Goal: Task Accomplishment & Management: Complete application form

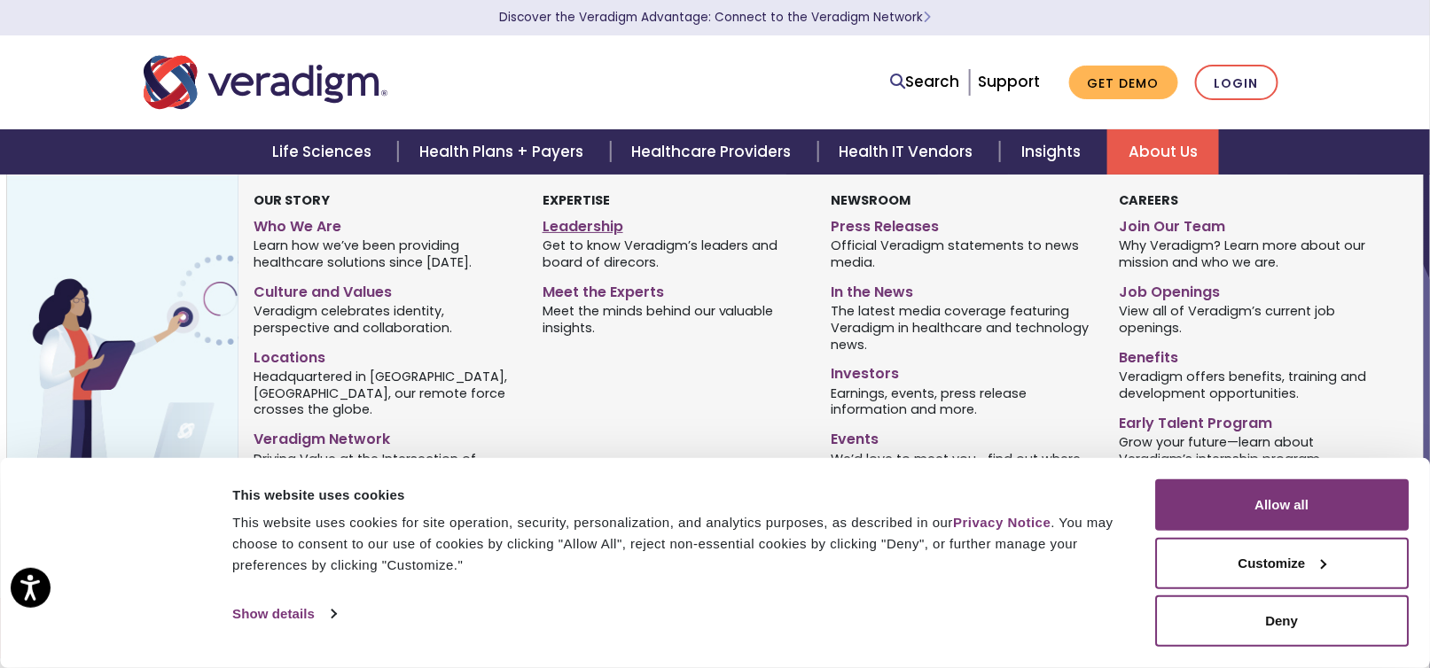
click at [594, 226] on link "Leadership" at bounding box center [672, 224] width 261 height 26
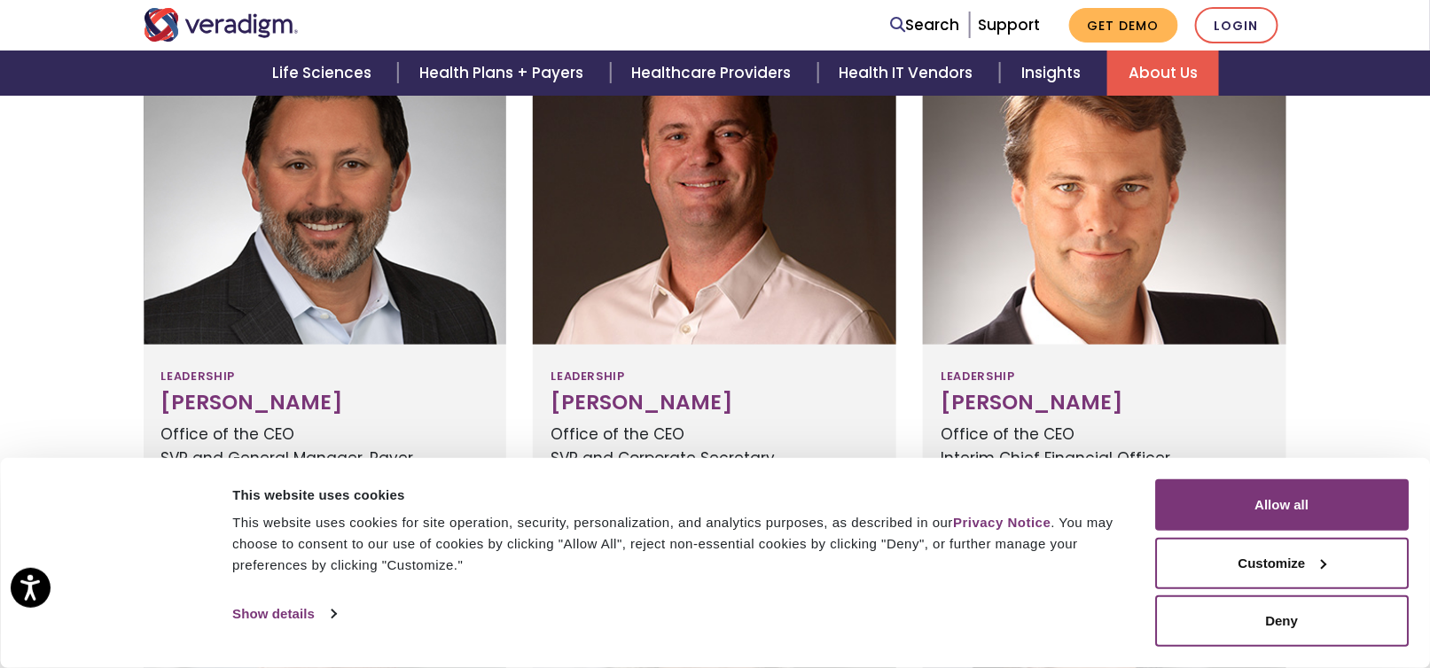
scroll to position [682, 0]
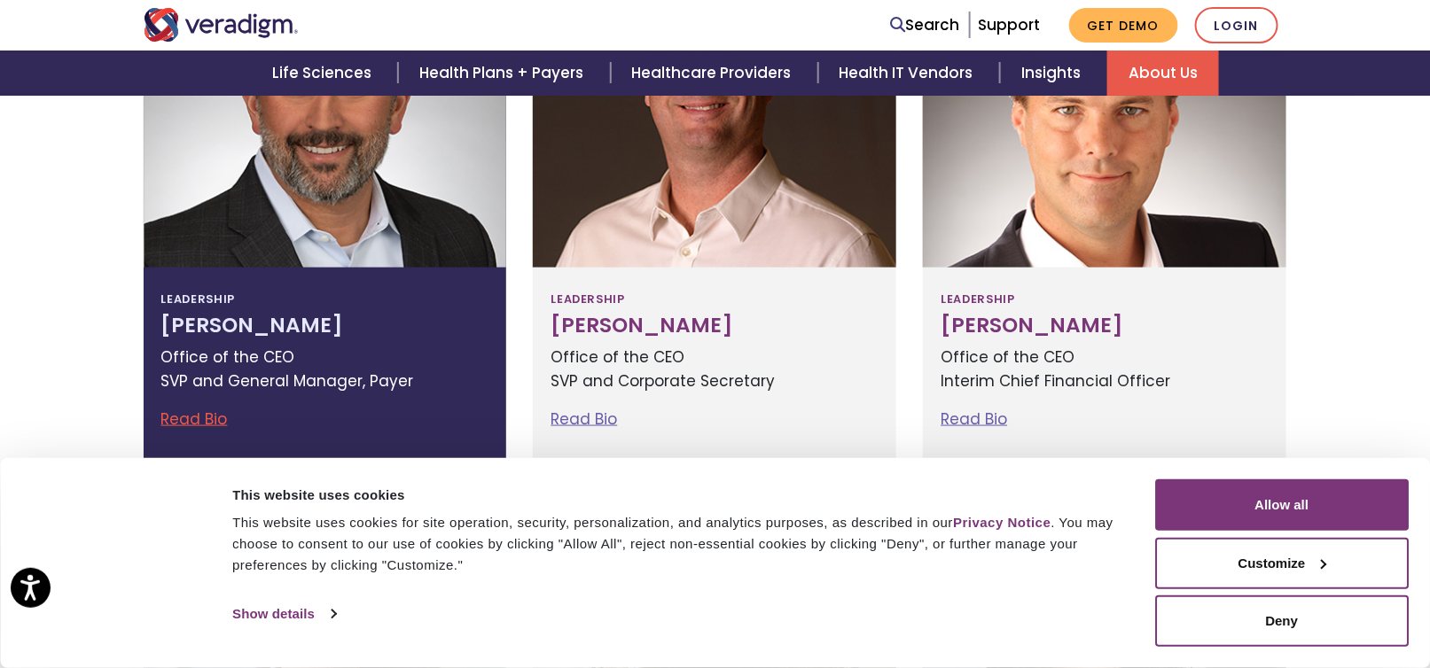
click at [197, 422] on link "Read Bio" at bounding box center [194, 419] width 66 height 21
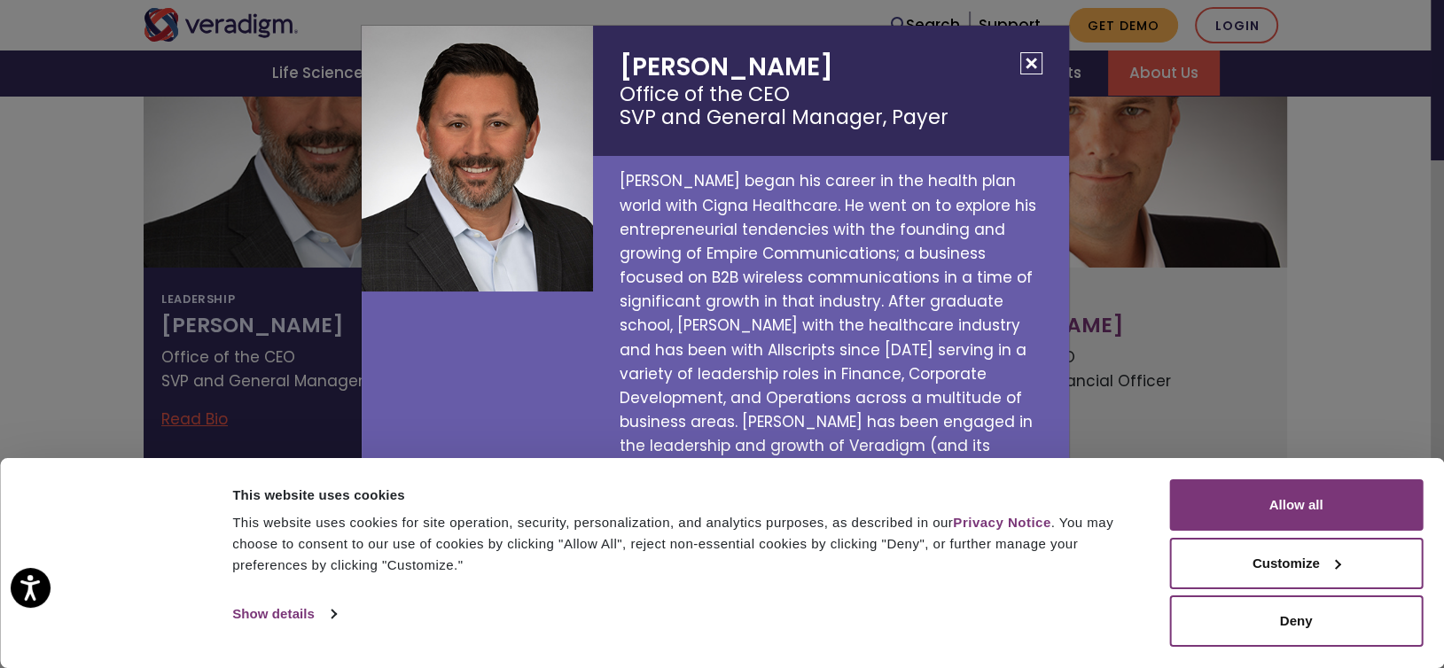
click at [1029, 74] on button "Close" at bounding box center [1031, 63] width 22 height 22
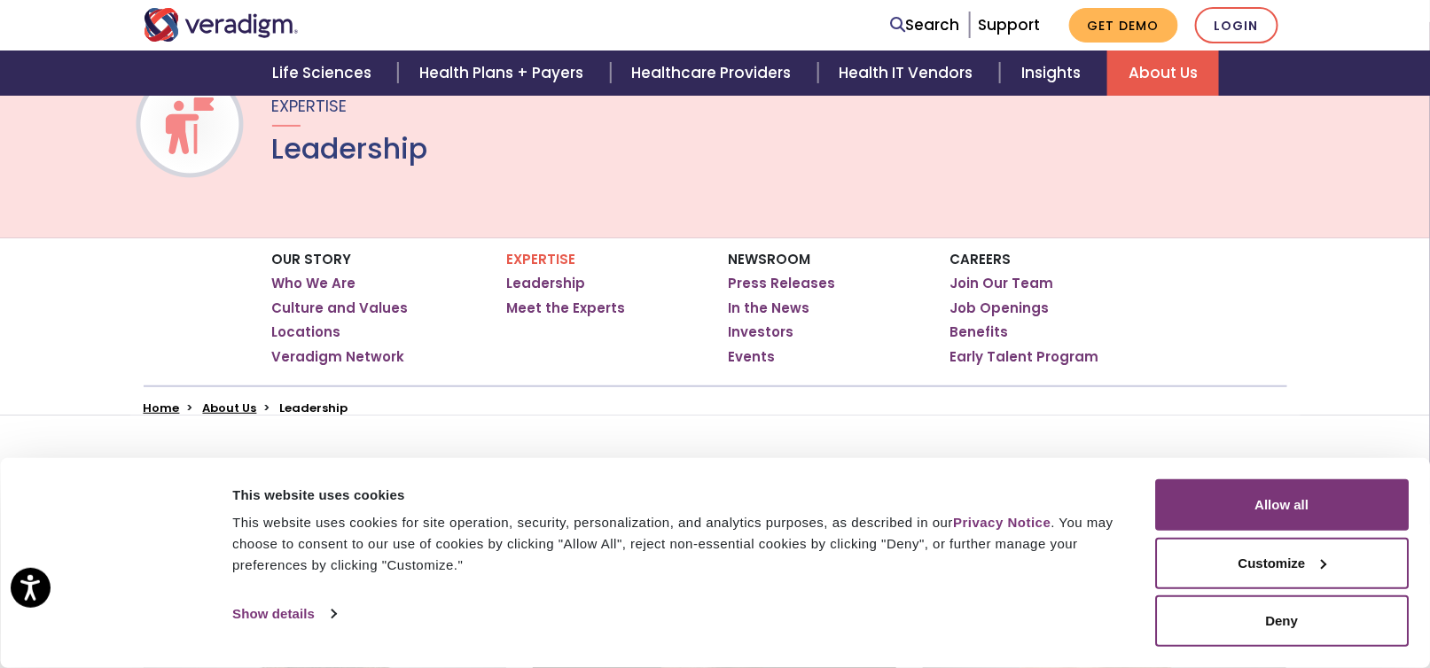
scroll to position [147, 0]
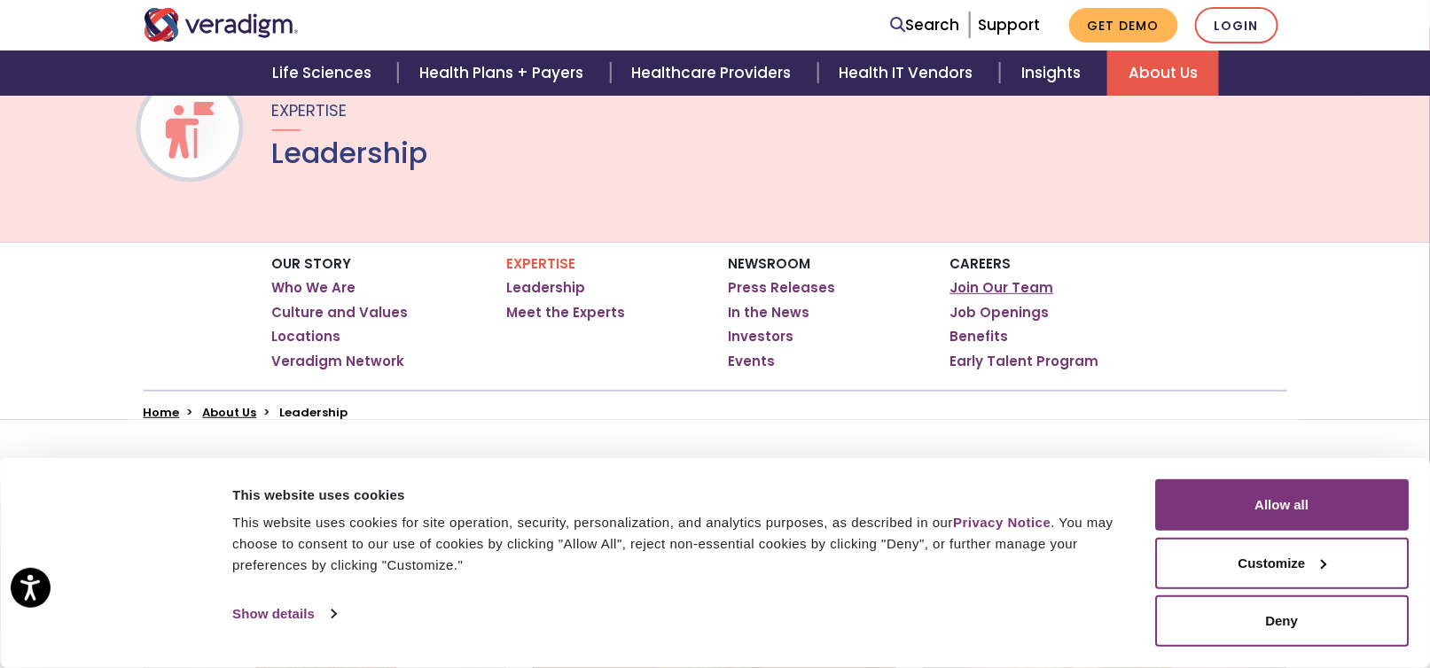
click at [1001, 288] on link "Join Our Team" at bounding box center [1002, 288] width 104 height 18
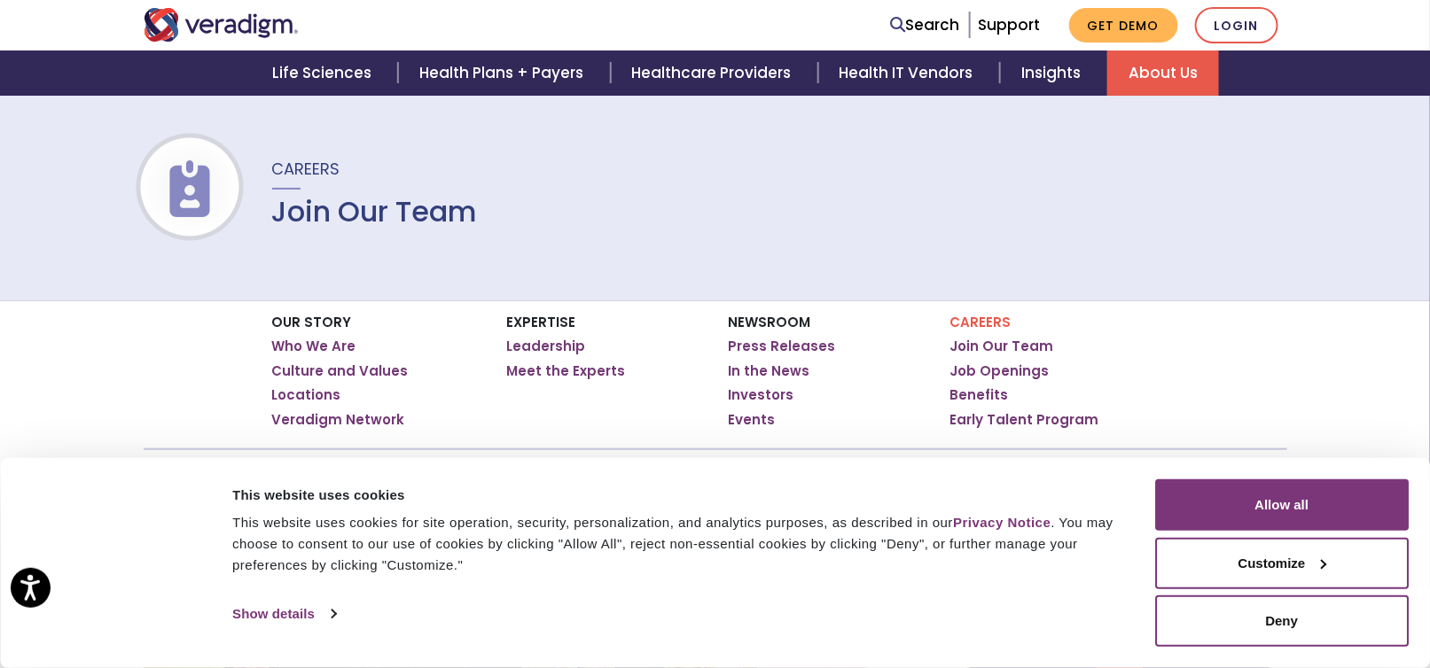
scroll to position [111, 0]
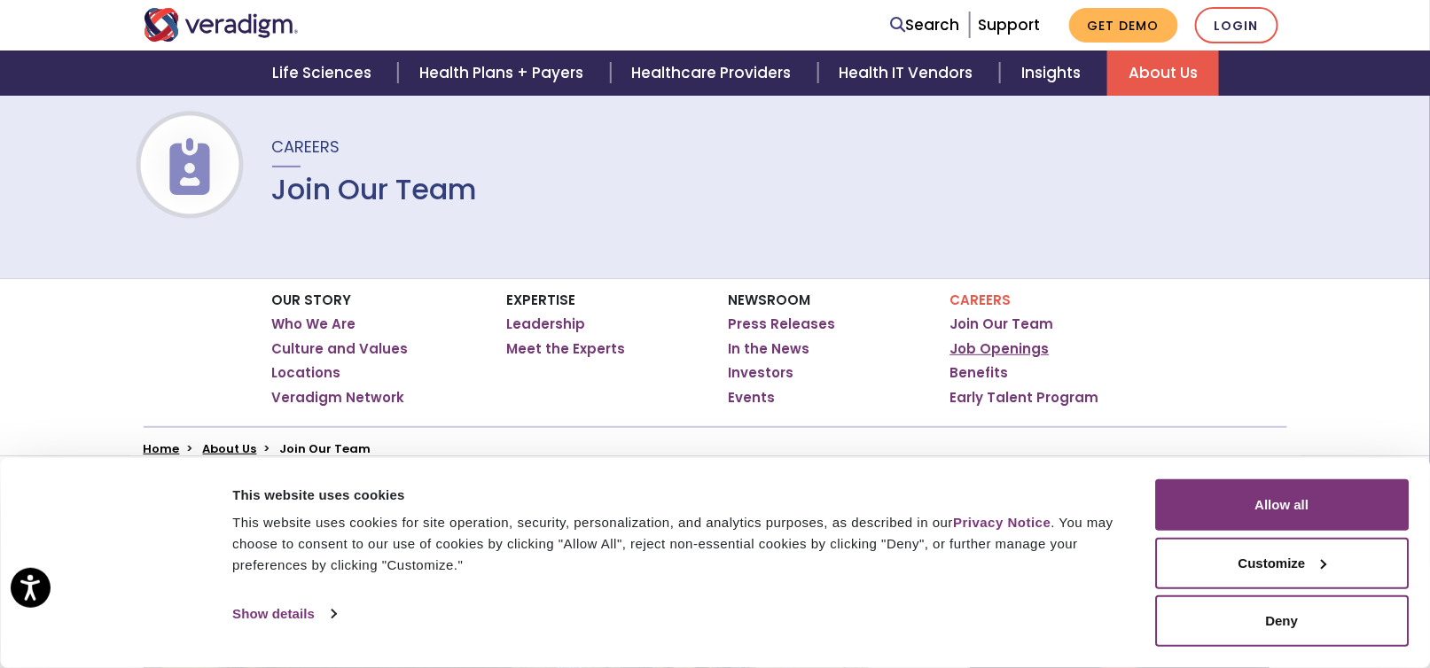
click at [1009, 347] on link "Job Openings" at bounding box center [999, 349] width 99 height 18
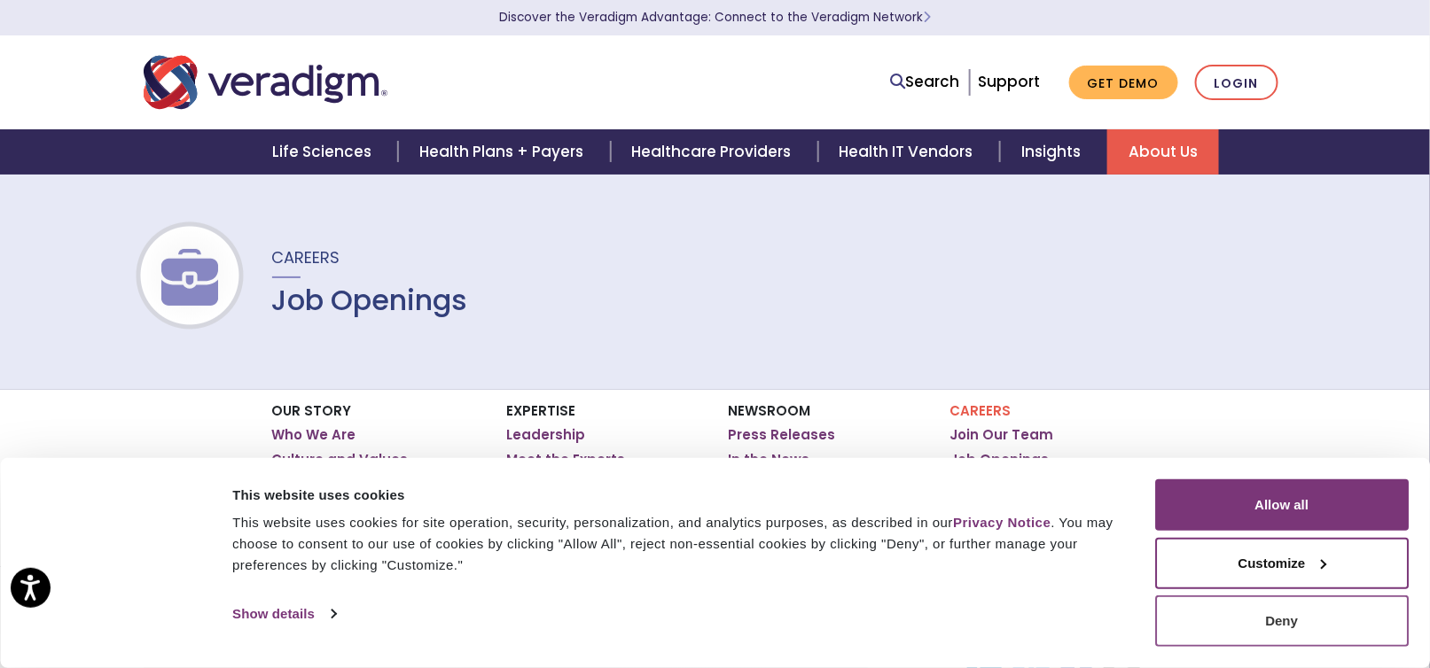
click at [1280, 625] on button "Deny" at bounding box center [1282, 621] width 254 height 51
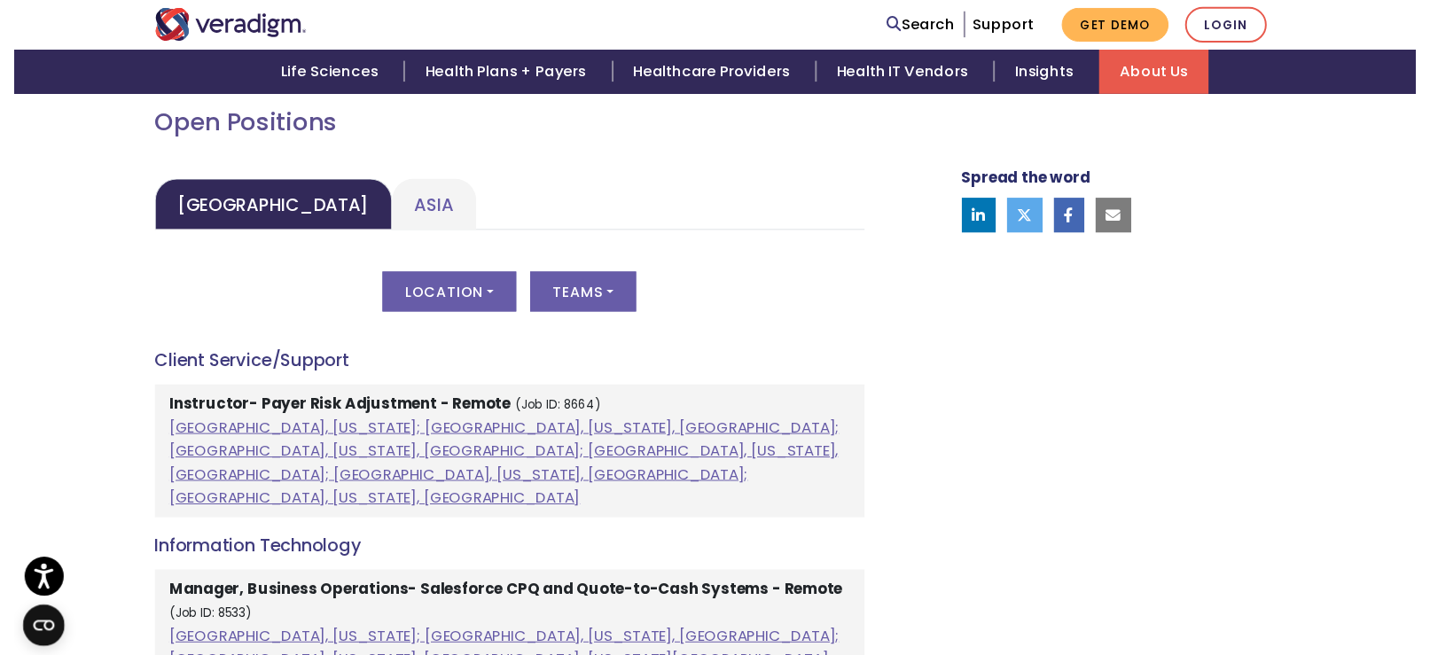
scroll to position [808, 0]
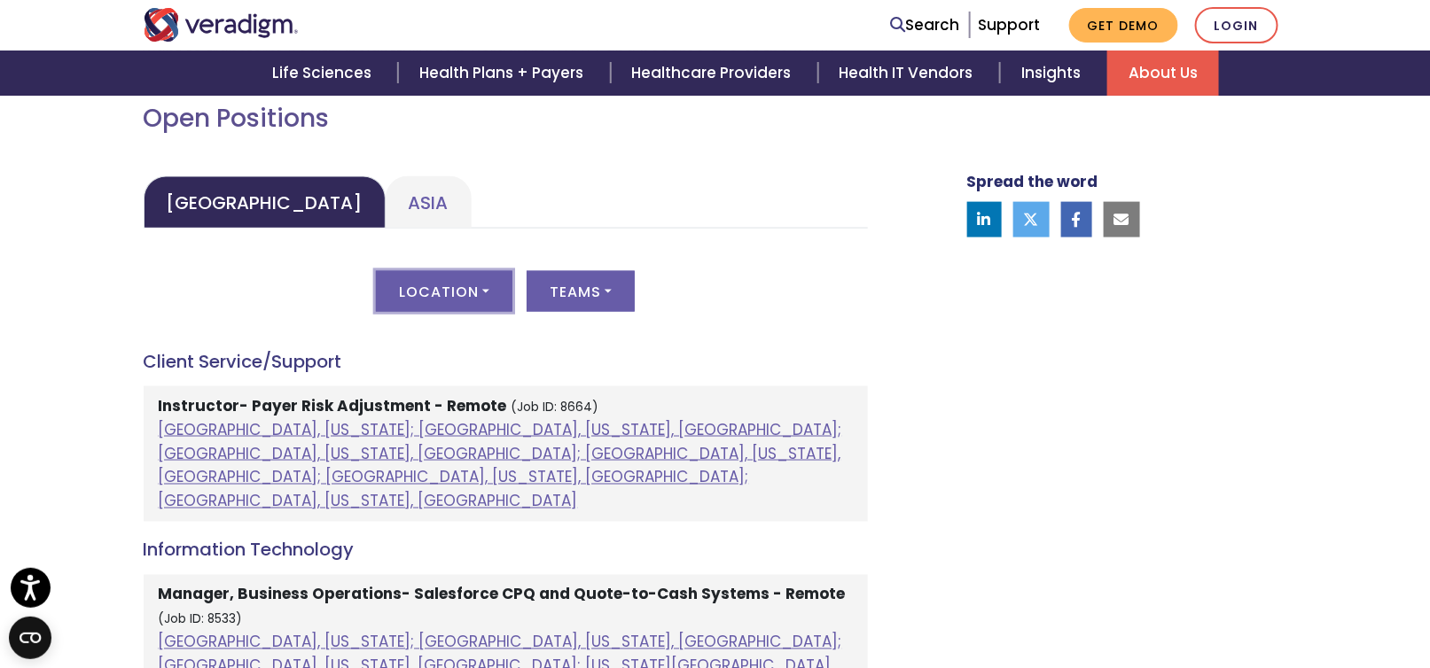
click at [480, 291] on button "Location" at bounding box center [444, 291] width 137 height 41
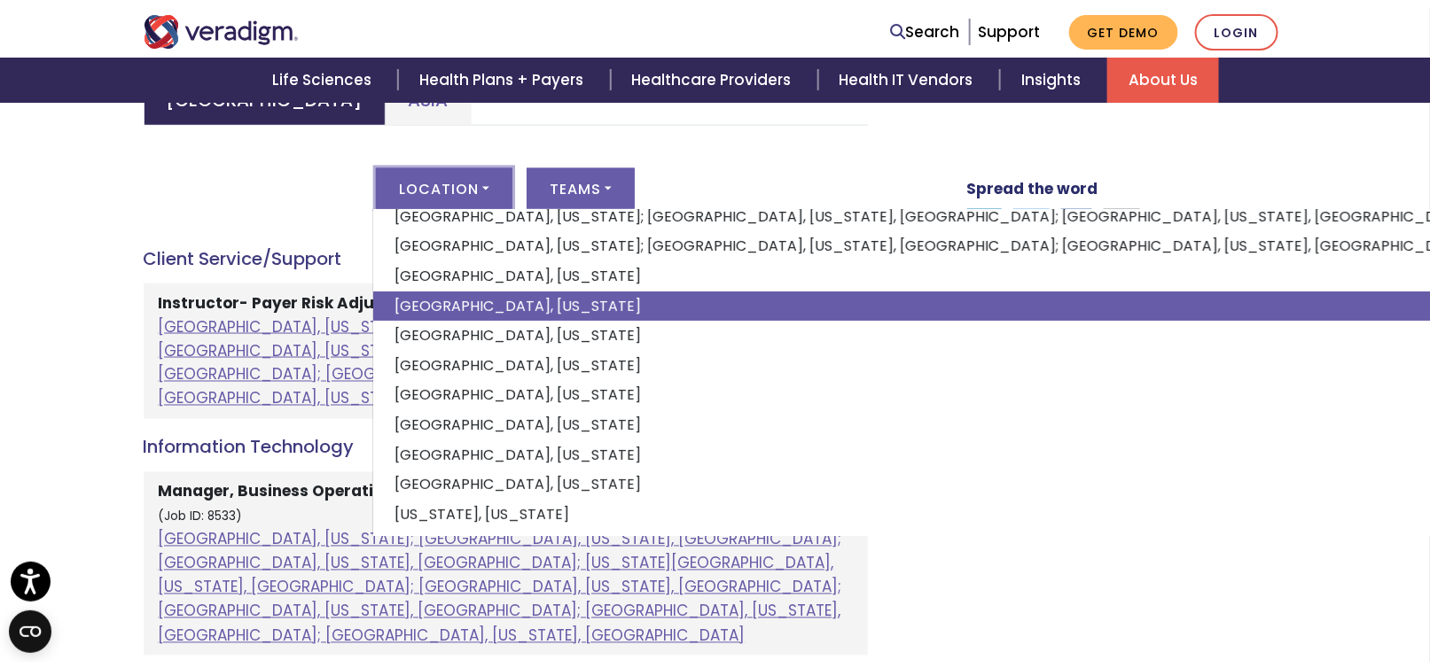
scroll to position [1686, 0]
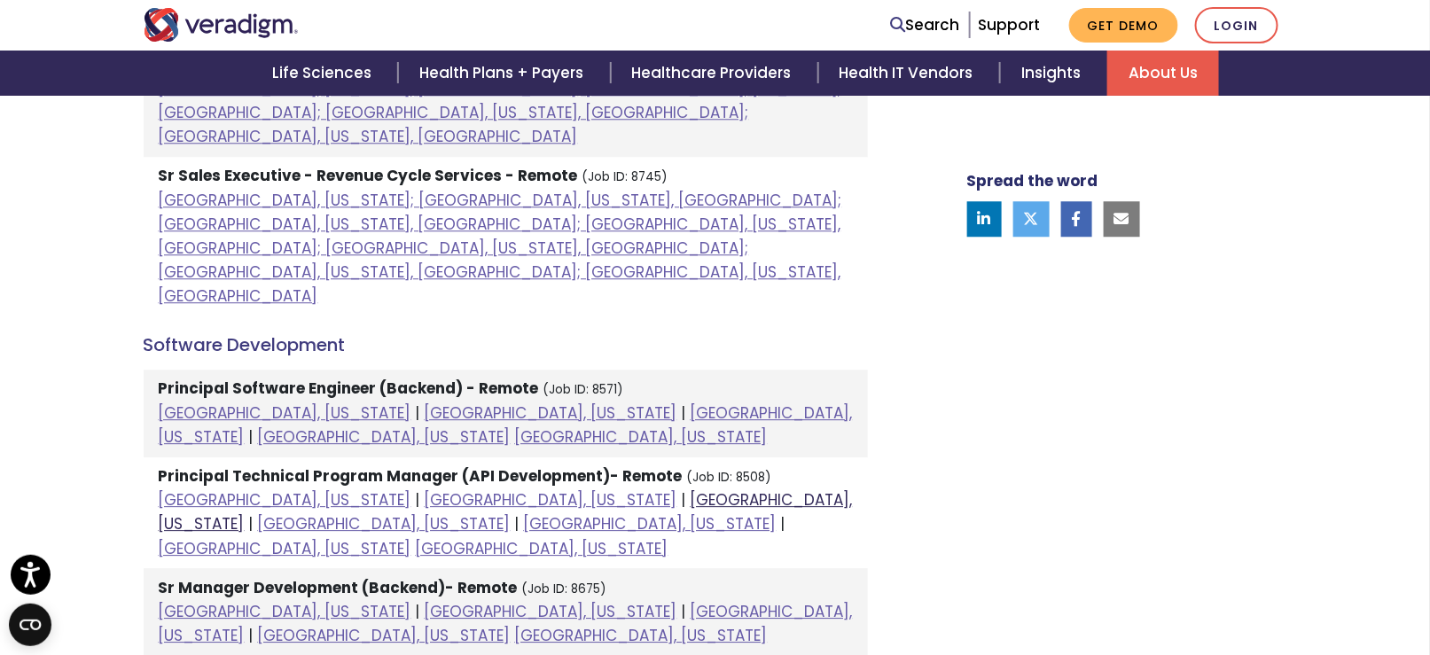
click at [495, 489] on link "Houston, Texas" at bounding box center [506, 511] width 694 height 45
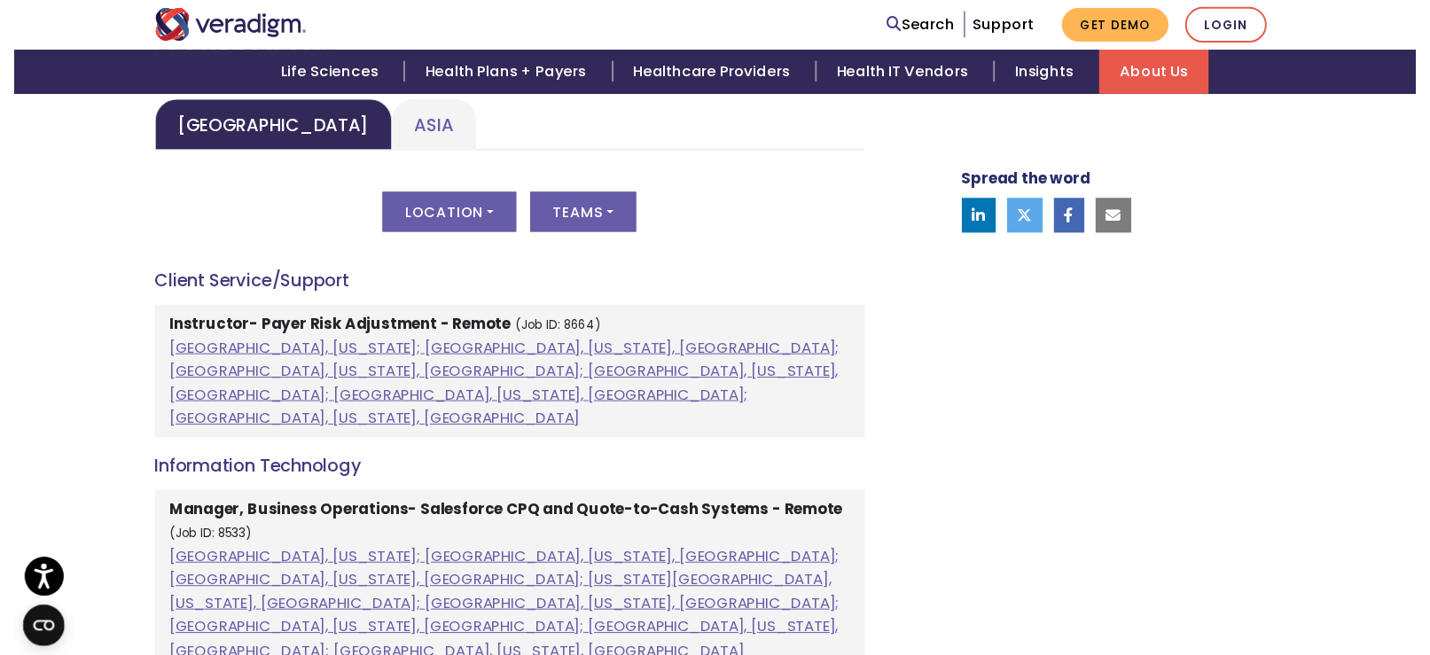
scroll to position [876, 0]
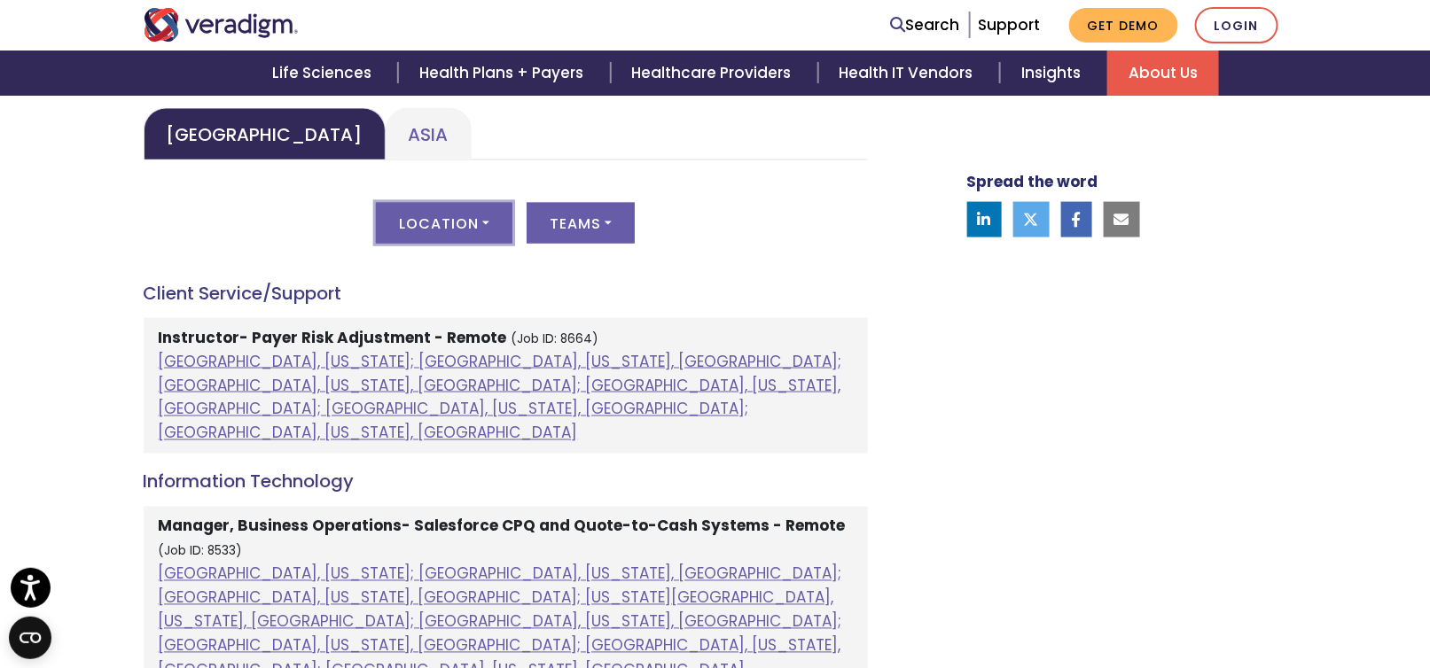
click at [480, 222] on button "Location" at bounding box center [444, 223] width 137 height 41
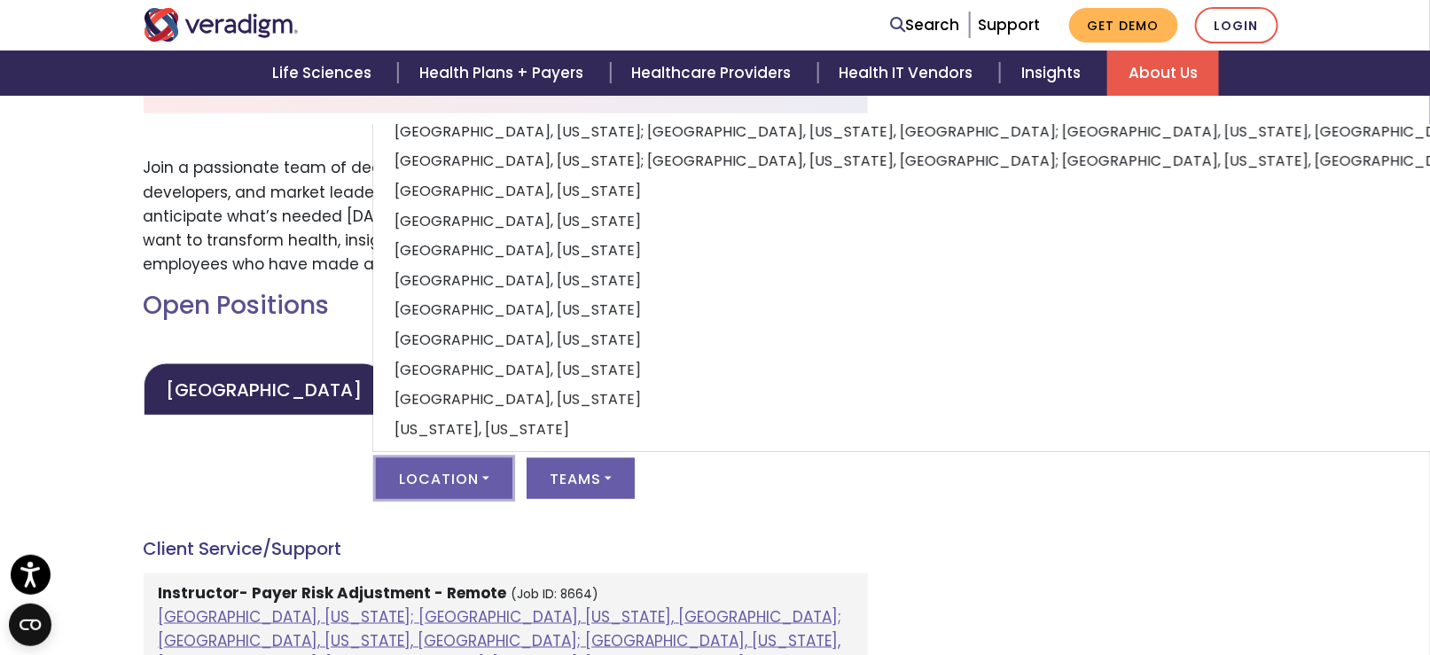
scroll to position [617, 0]
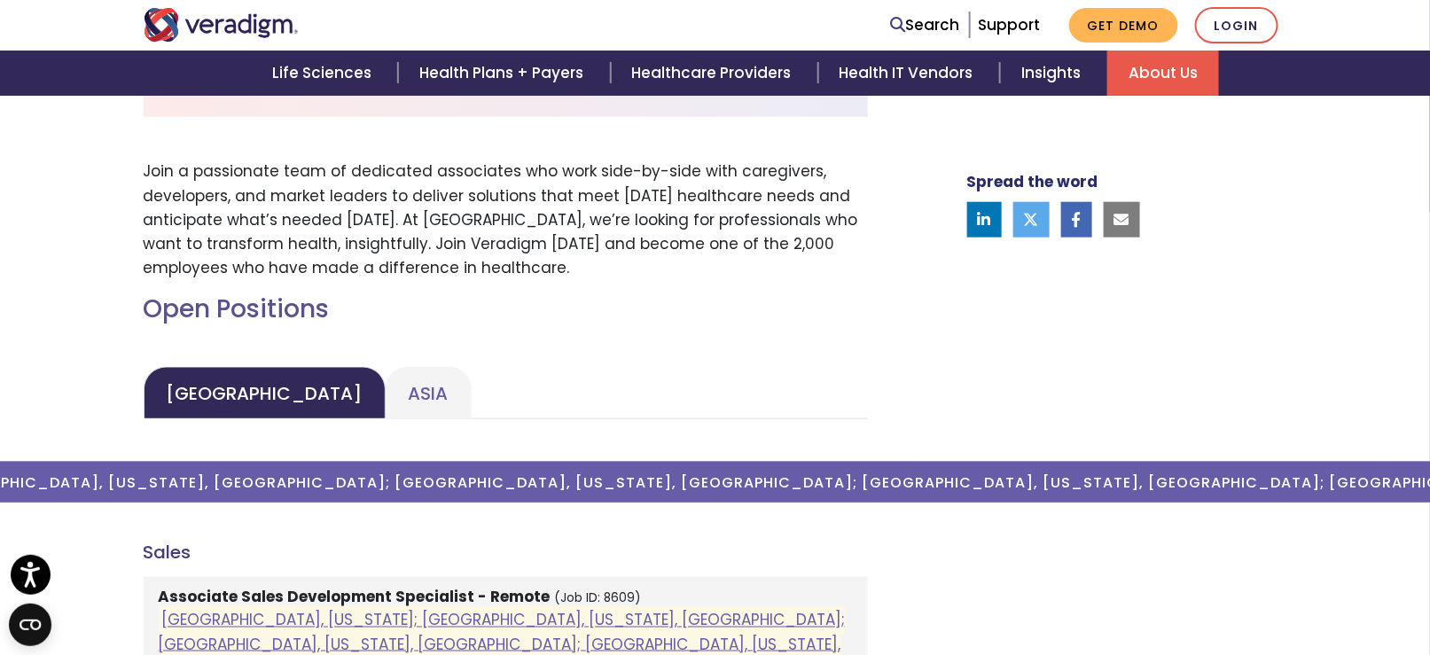
click at [1128, 320] on div "Spread the word" at bounding box center [1105, 458] width 390 height 931
click at [1256, 540] on div "Spread the word" at bounding box center [1105, 458] width 390 height 931
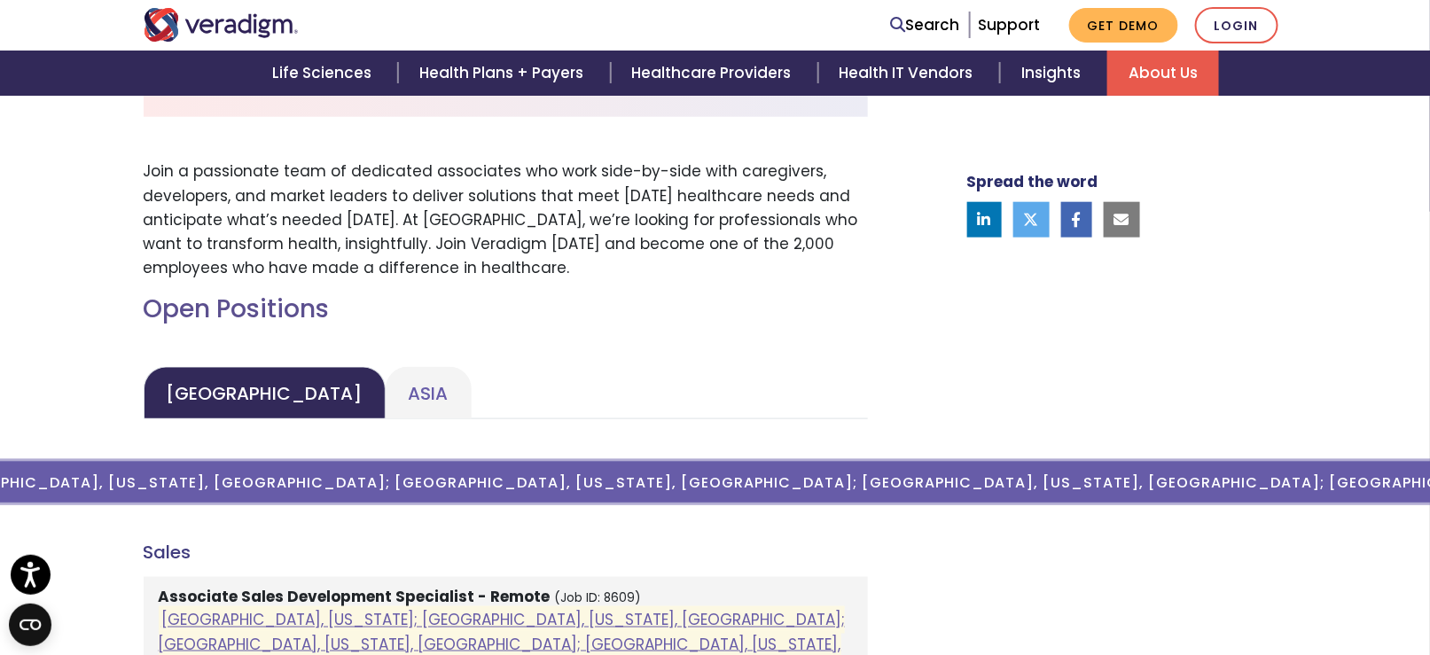
click at [1310, 475] on button "Location ( Atlanta, Georgia; Orlando, Florida, United States; Phoenix, Arizona,…" at bounding box center [444, 482] width 2770 height 41
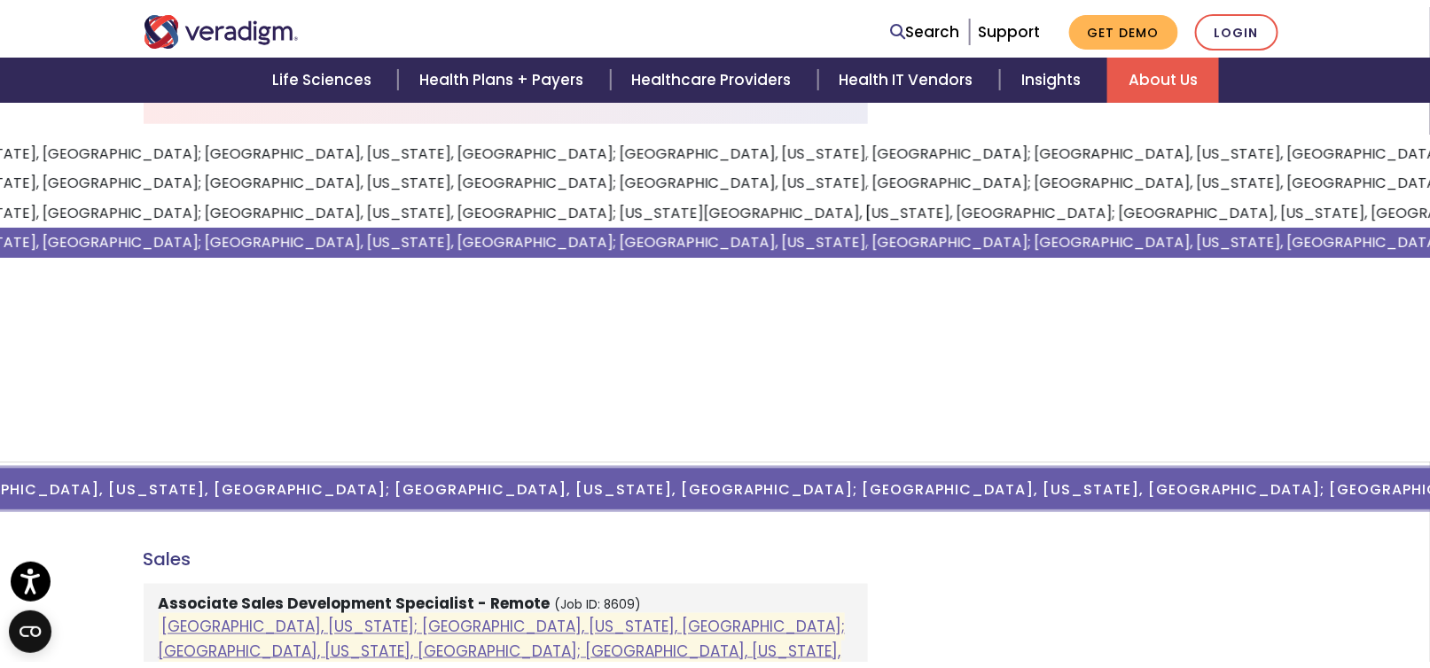
scroll to position [0, 0]
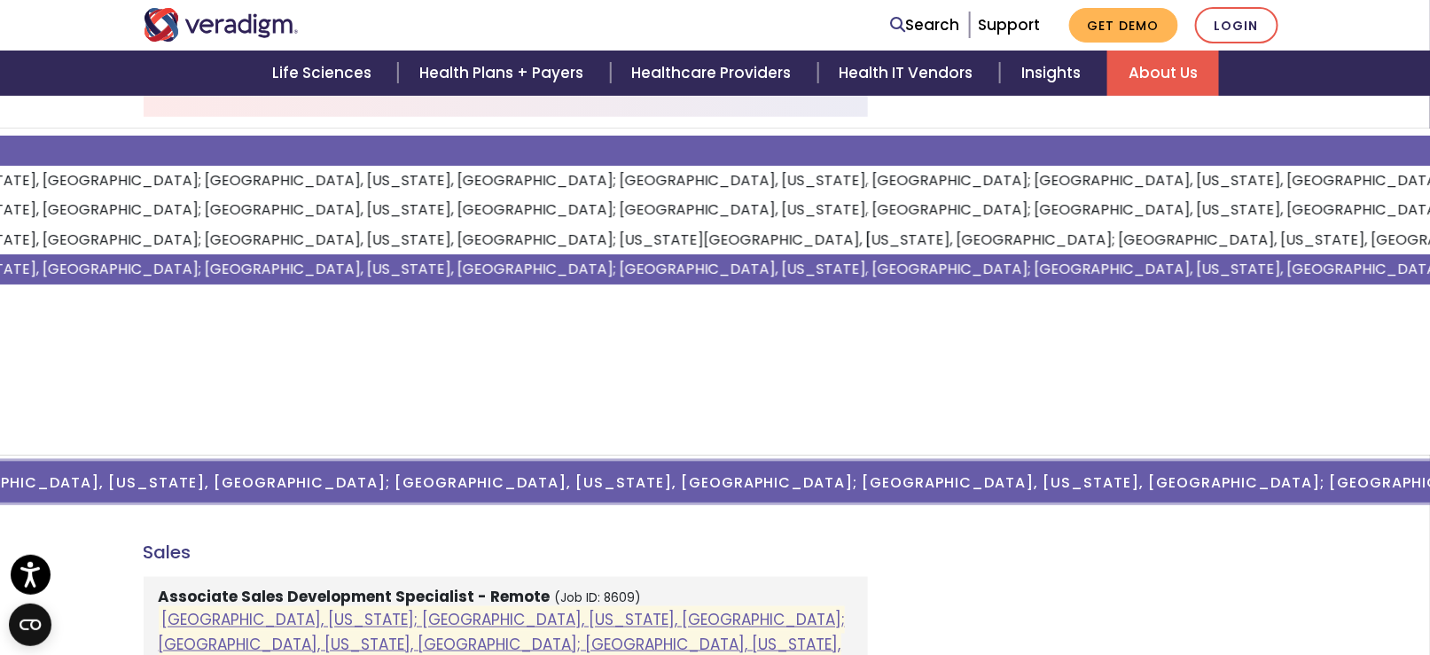
click at [33, 150] on link "All" at bounding box center [1154, 151] width 3277 height 30
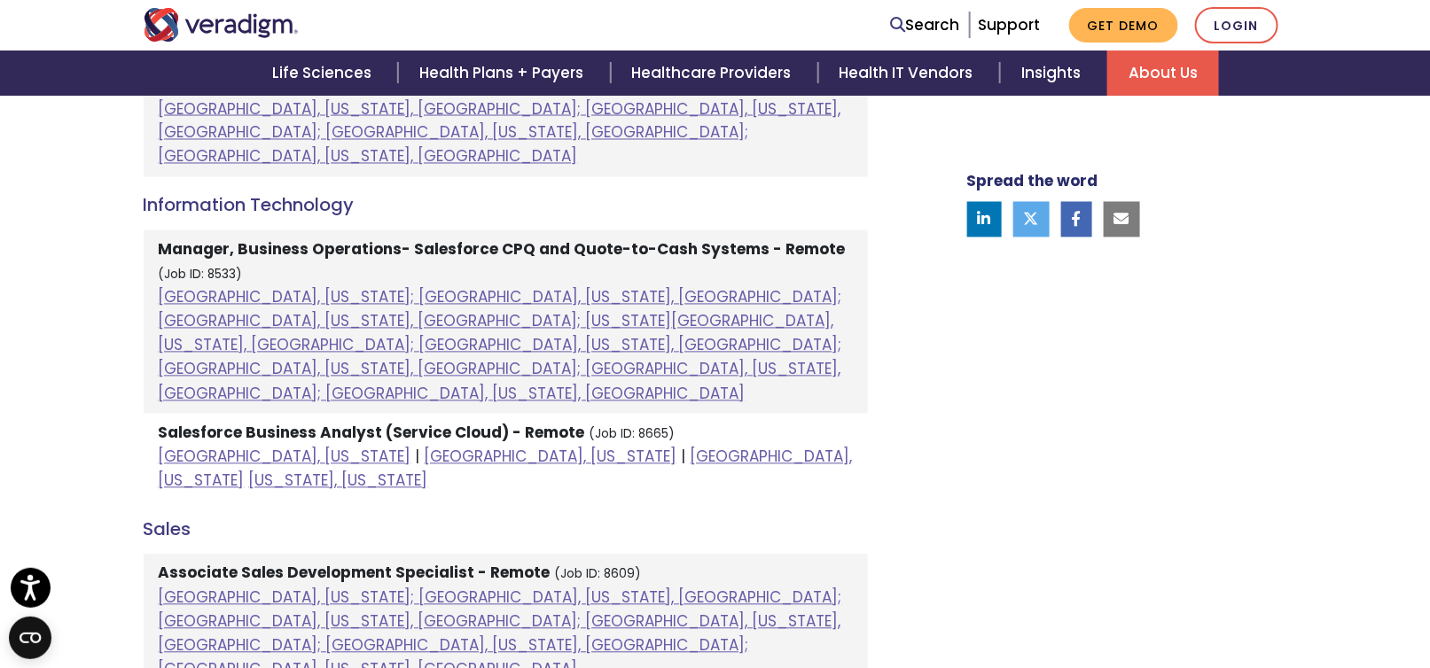
scroll to position [1129, 0]
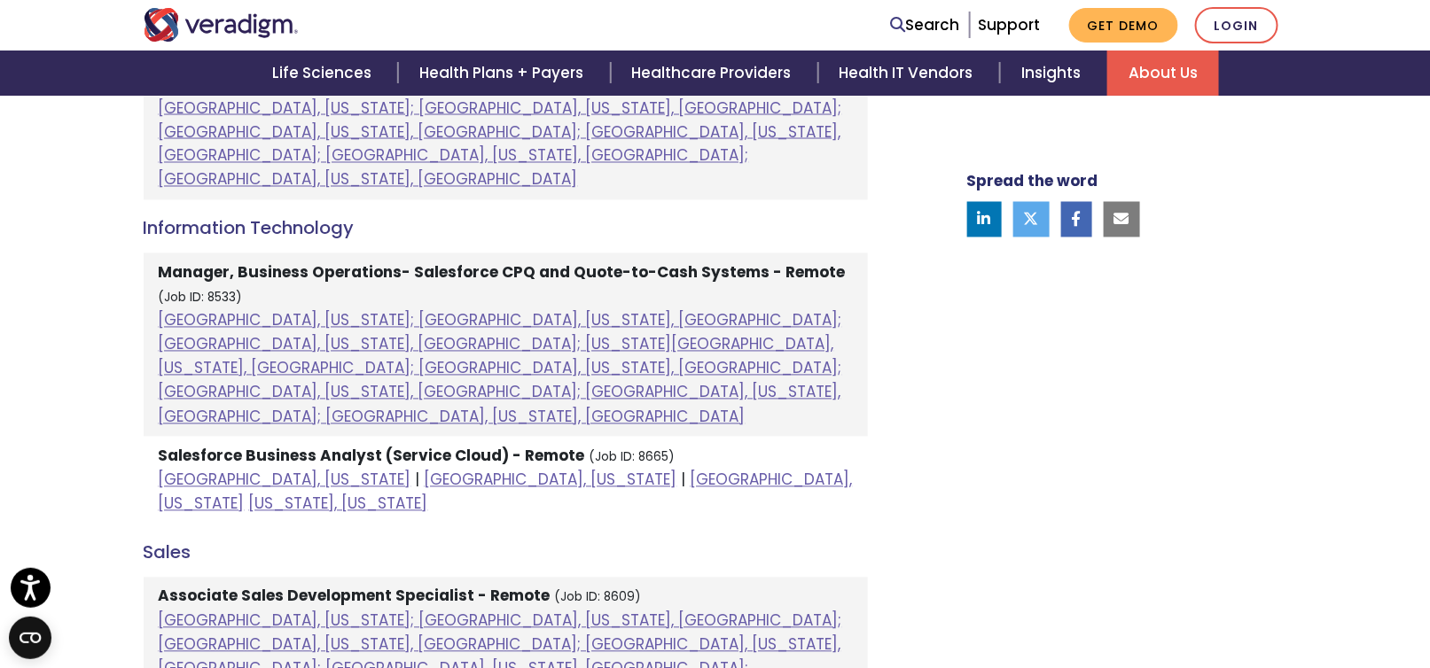
click at [270, 262] on strong "Manager, Business Operations- Salesforce CPQ and Quote-to-Cash Systems - Remote" at bounding box center [502, 272] width 687 height 21
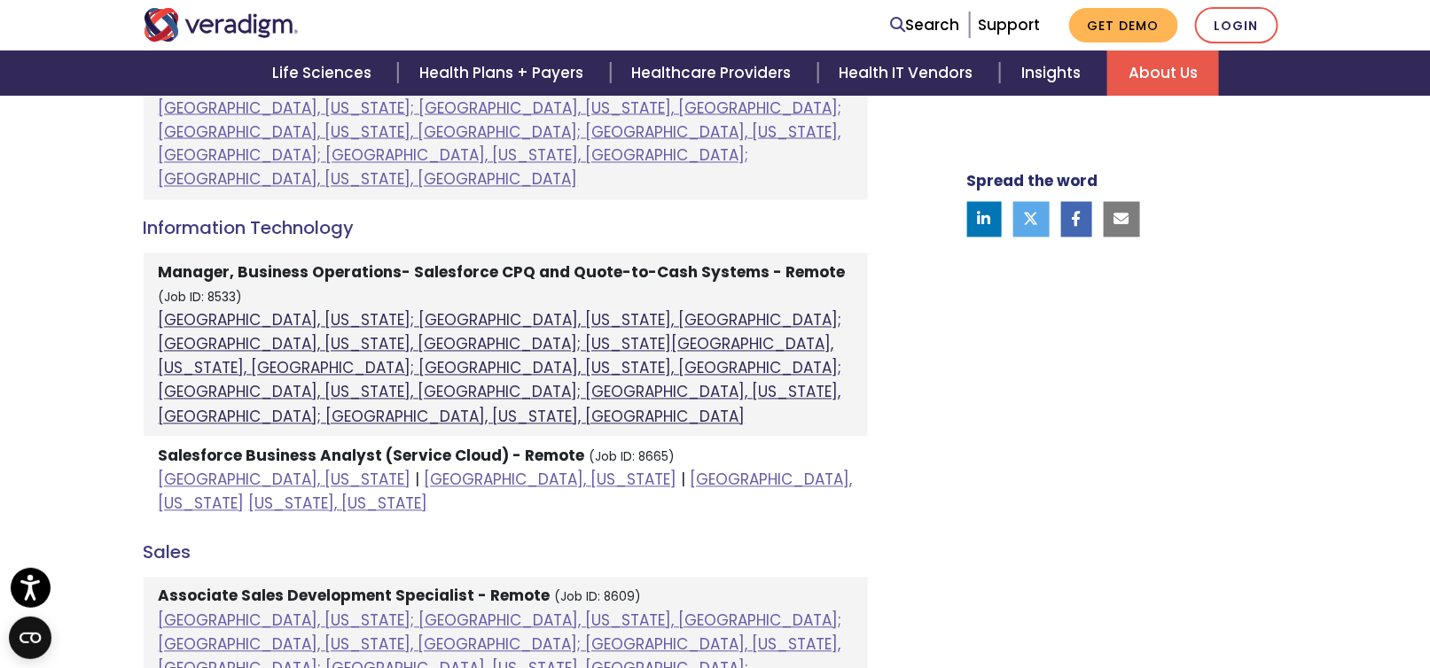
click at [627, 310] on link "Atlanta, Georgia; Columbia, South Carolina, United States; Houston, Texas, Unit…" at bounding box center [500, 369] width 683 height 118
